Goal: Information Seeking & Learning: Understand process/instructions

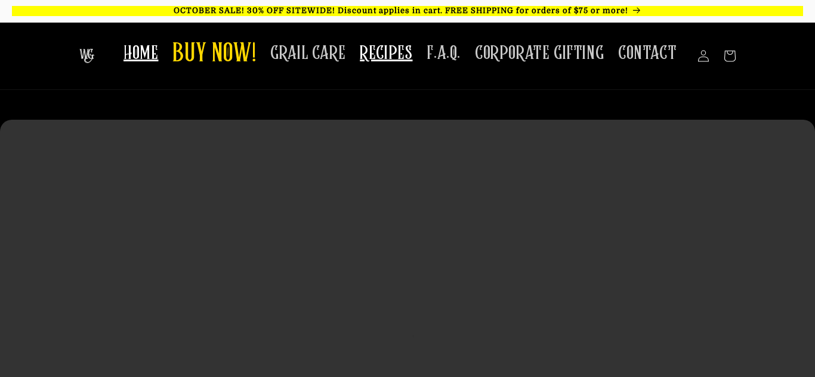
click at [390, 58] on span "RECIPES" at bounding box center [386, 53] width 52 height 23
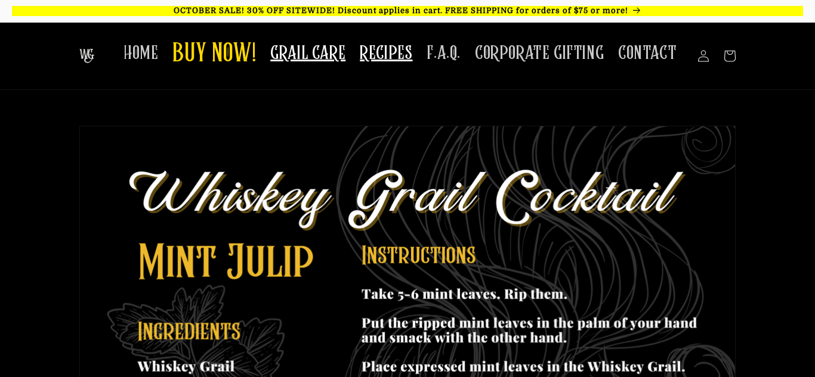
click at [316, 55] on span "GRAIL CARE" at bounding box center [307, 53] width 75 height 23
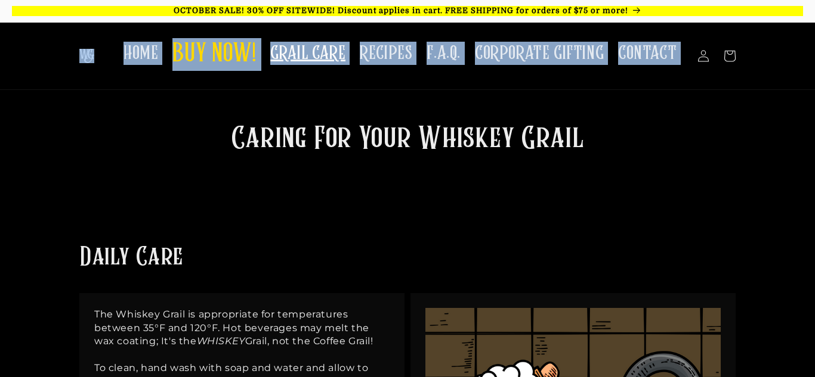
drag, startPoint x: 814, startPoint y: 40, endPoint x: 812, endPoint y: -44, distance: 83.5
click at [812, 0] on html "Skip to content OCTOBER SALE! 30% OFF SITEWIDE! Discount applies in cart. FREE …" at bounding box center [407, 188] width 815 height 377
